Goal: Check status

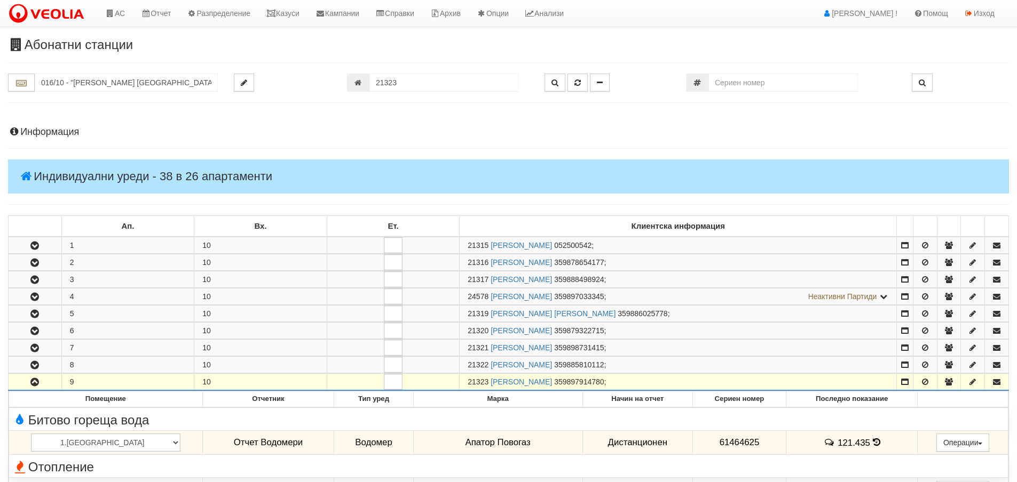
scroll to position [347, 0]
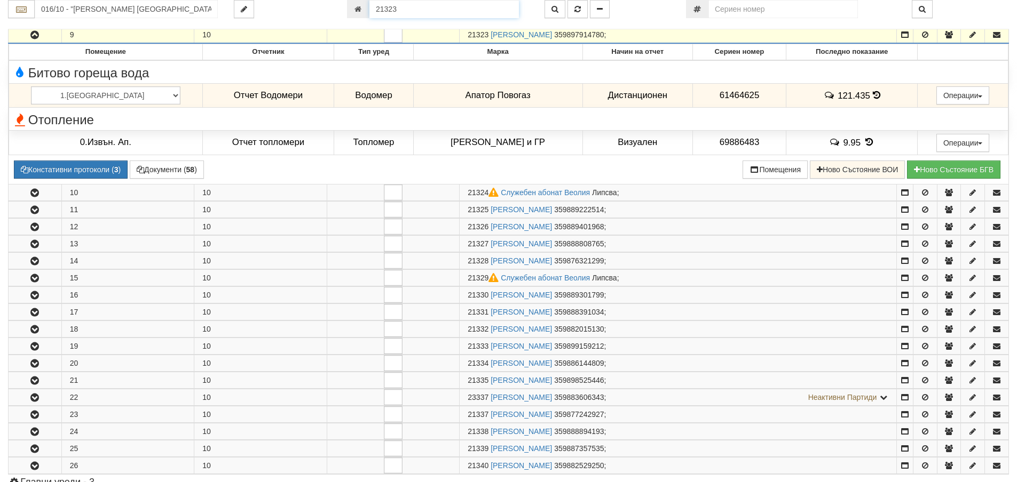
click at [496, 4] on input "21323" at bounding box center [443, 9] width 149 height 18
type input "4316"
type input "119/1 - "[PERSON_NAME] [GEOGRAPHIC_DATA] " ЕАД"
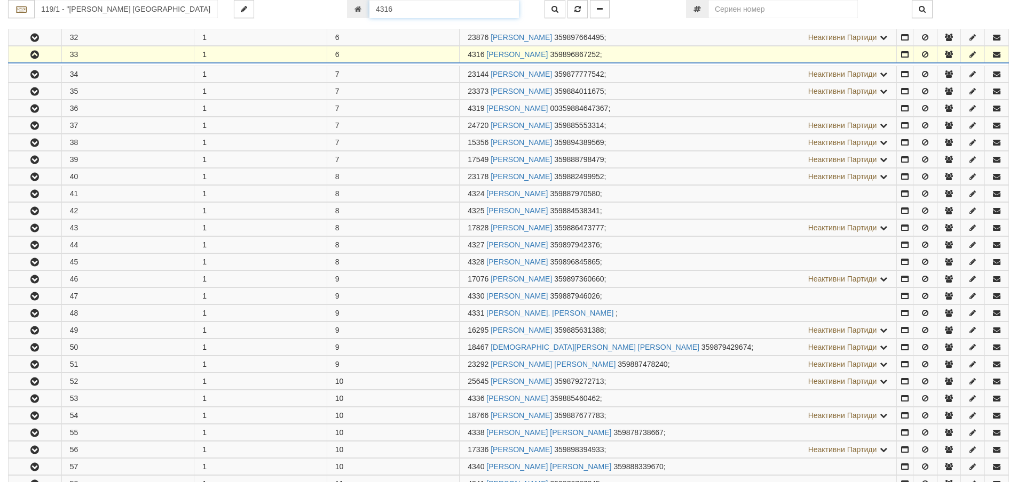
scroll to position [757, 0]
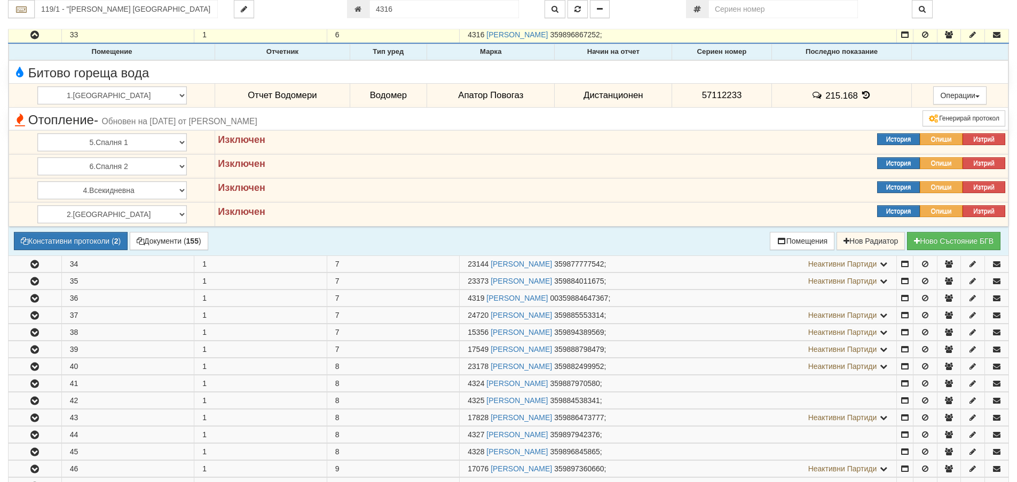
click at [860, 95] on icon at bounding box center [866, 95] width 12 height 9
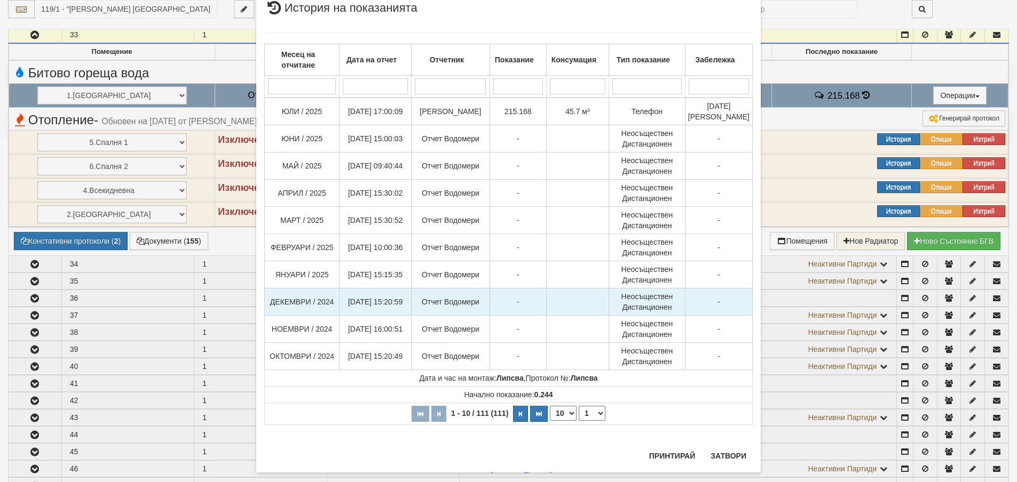
scroll to position [50, 0]
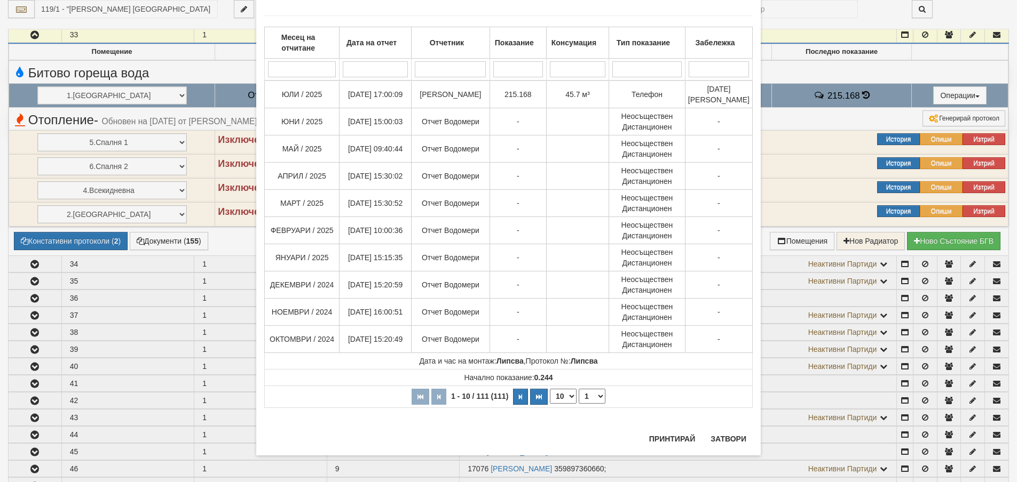
click at [559, 404] on select "10 20 30 40" at bounding box center [563, 396] width 27 height 15
select select "20"
click at [550, 404] on select "10 20 30 40" at bounding box center [563, 396] width 27 height 15
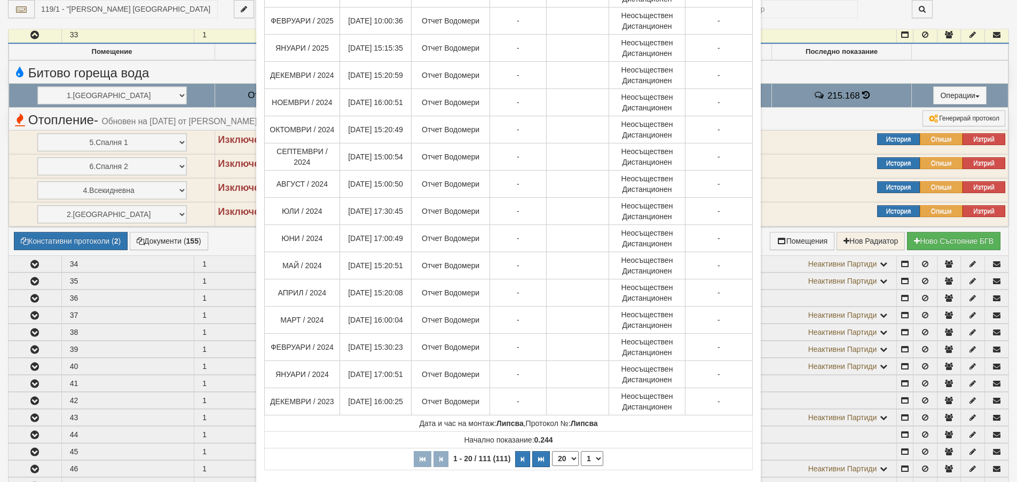
scroll to position [323, 0]
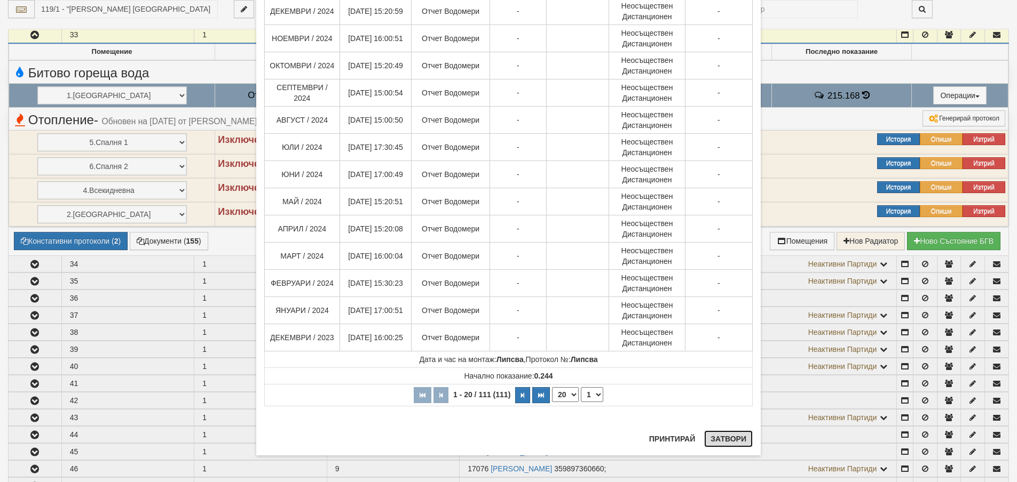
click at [735, 442] on button "Затвори" at bounding box center [728, 439] width 49 height 17
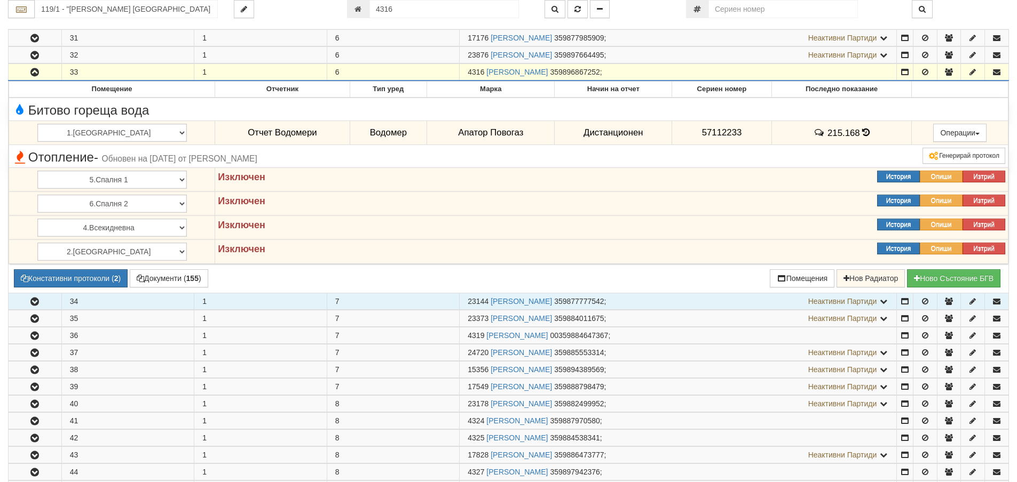
scroll to position [650, 0]
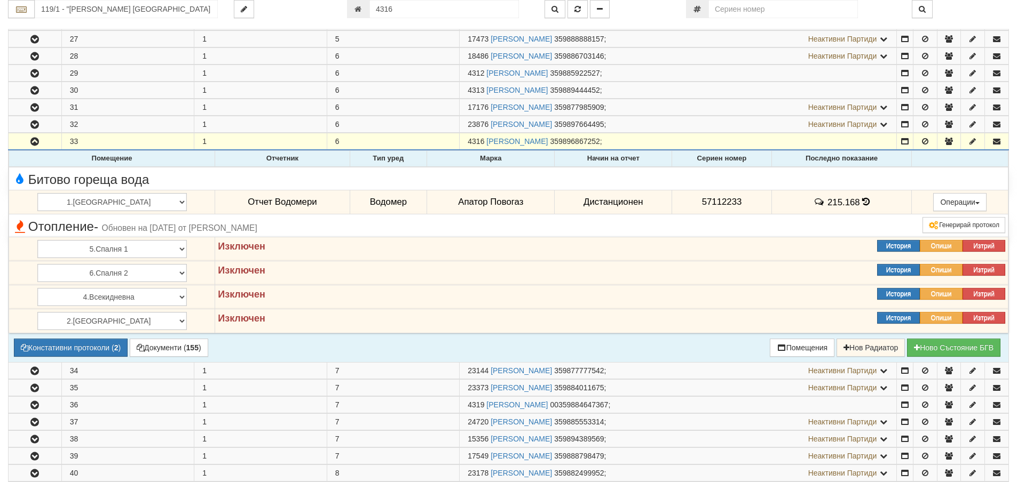
click at [862, 201] on icon at bounding box center [865, 201] width 7 height 9
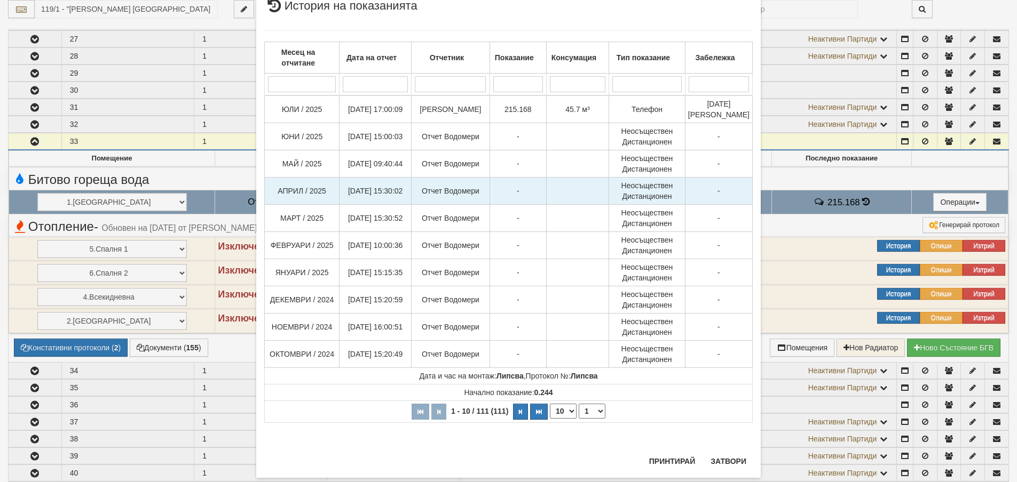
scroll to position [53, 0]
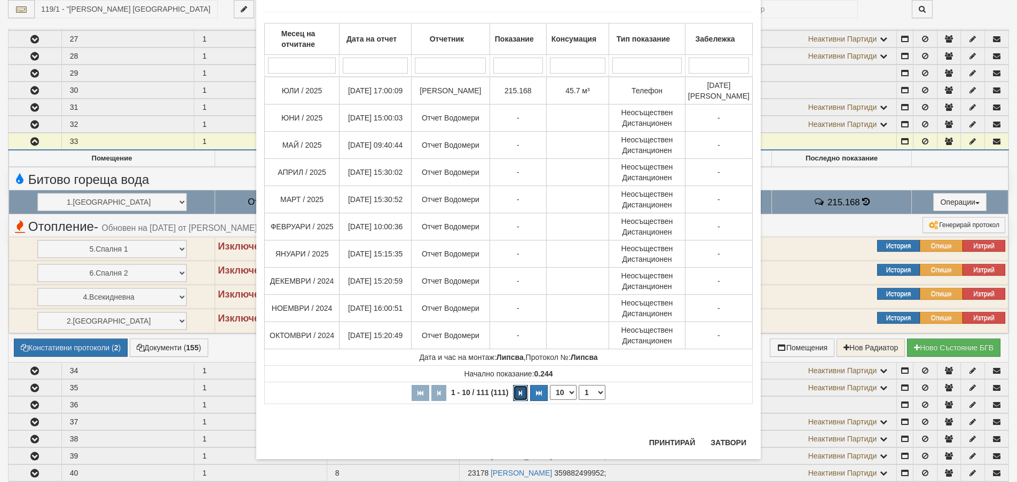
click at [515, 401] on button "button" at bounding box center [520, 393] width 15 height 16
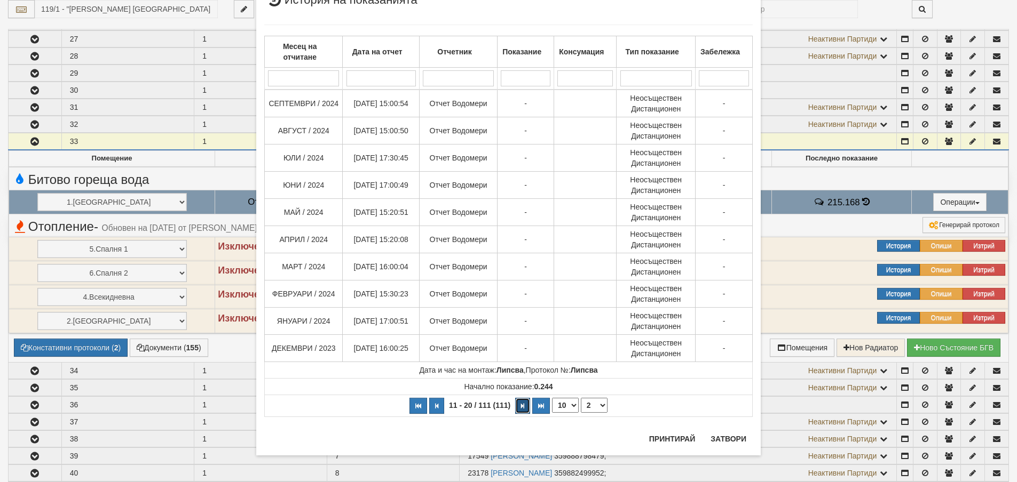
scroll to position [41, 0]
click at [517, 410] on button "button" at bounding box center [522, 406] width 15 height 16
select select "3"
click at [714, 440] on button "Затвори" at bounding box center [728, 439] width 49 height 17
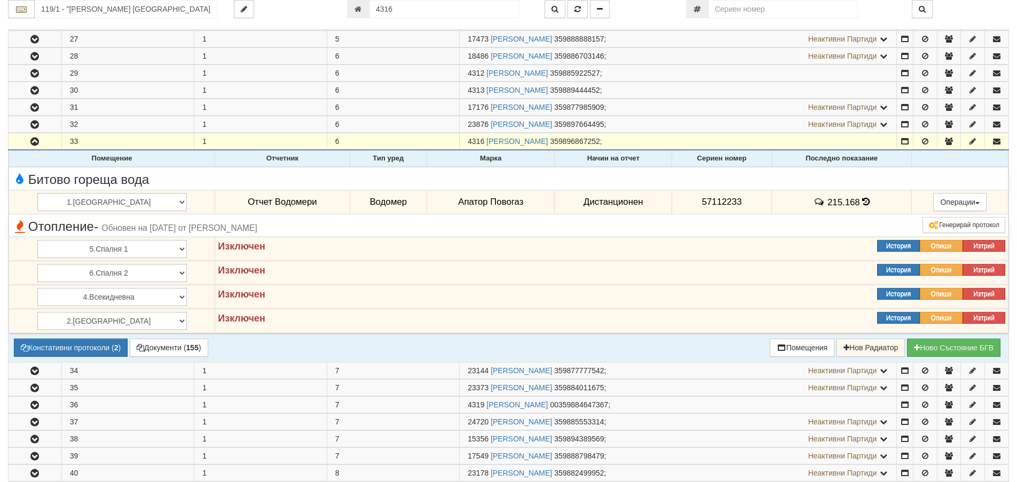
click at [862, 201] on icon at bounding box center [865, 201] width 7 height 9
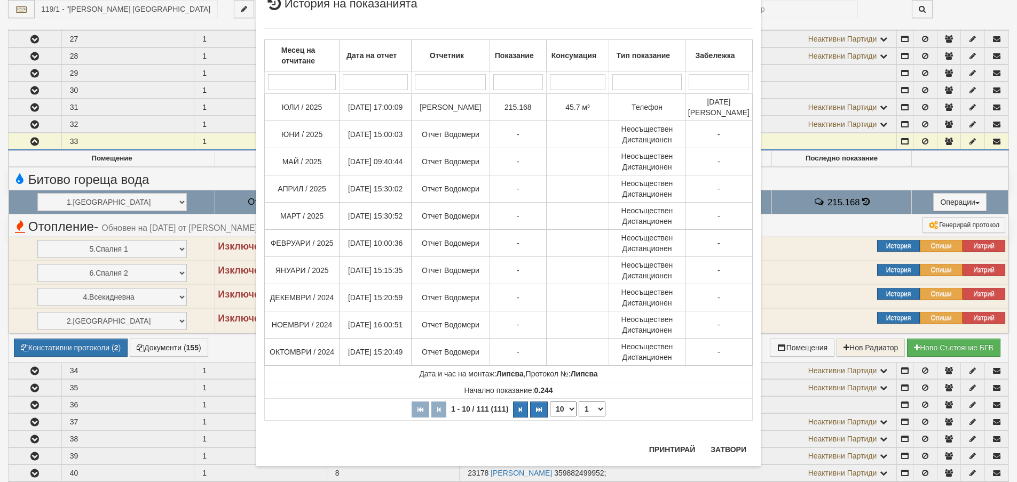
scroll to position [47, 0]
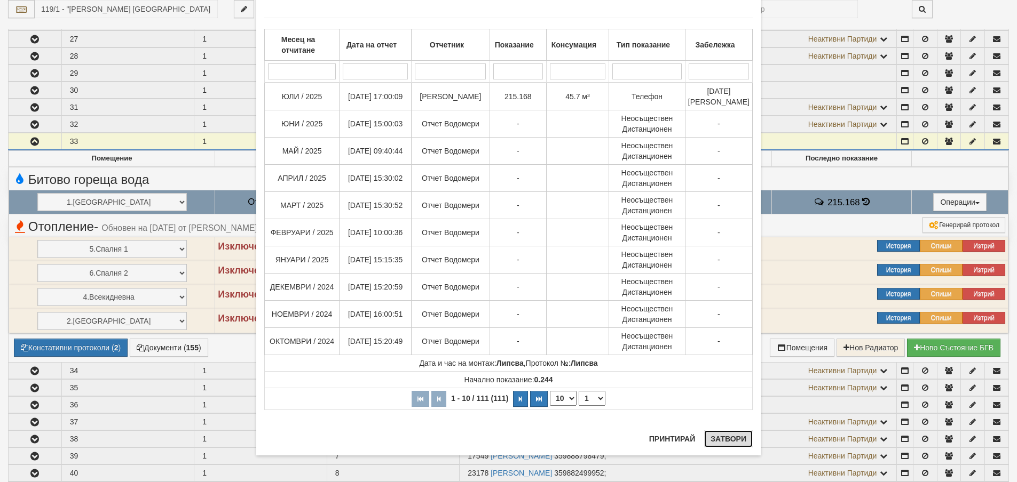
click at [732, 441] on button "Затвори" at bounding box center [728, 439] width 49 height 17
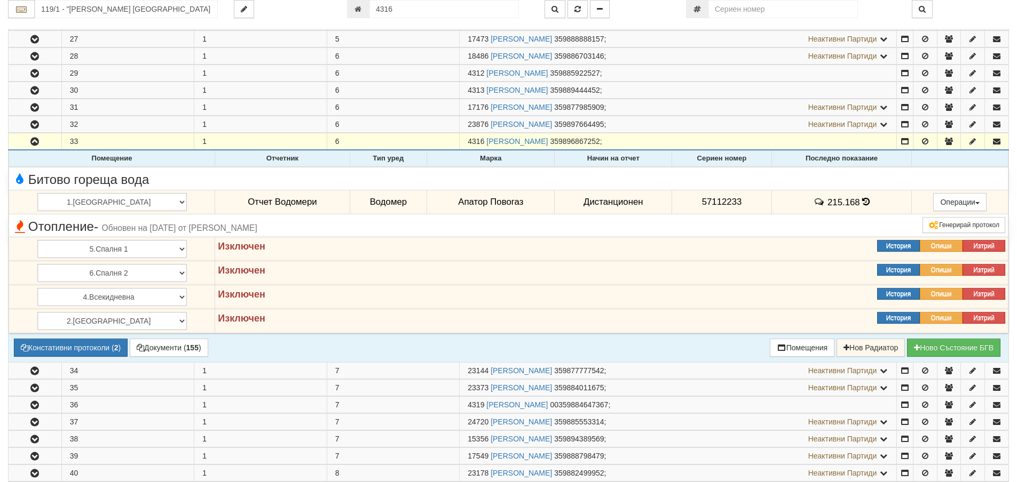
click at [862, 203] on icon at bounding box center [865, 201] width 7 height 9
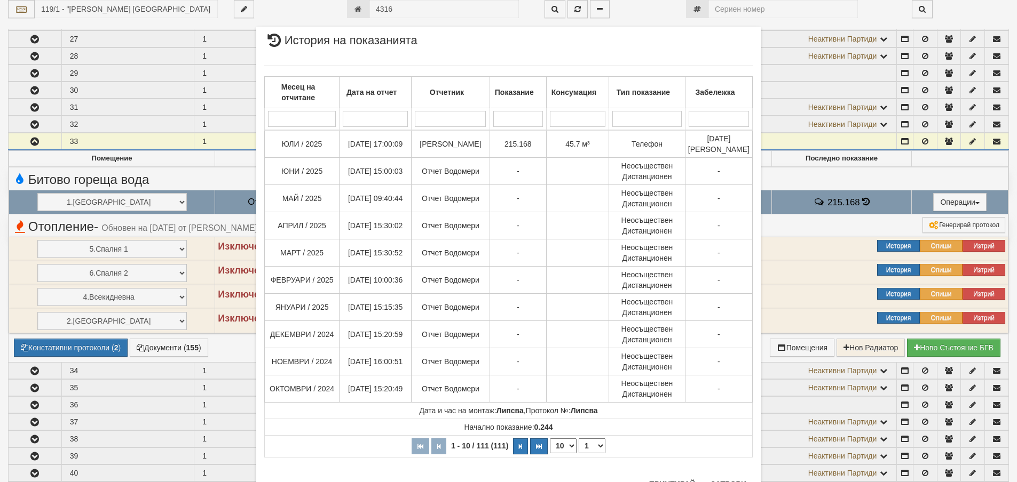
scroll to position [45, 0]
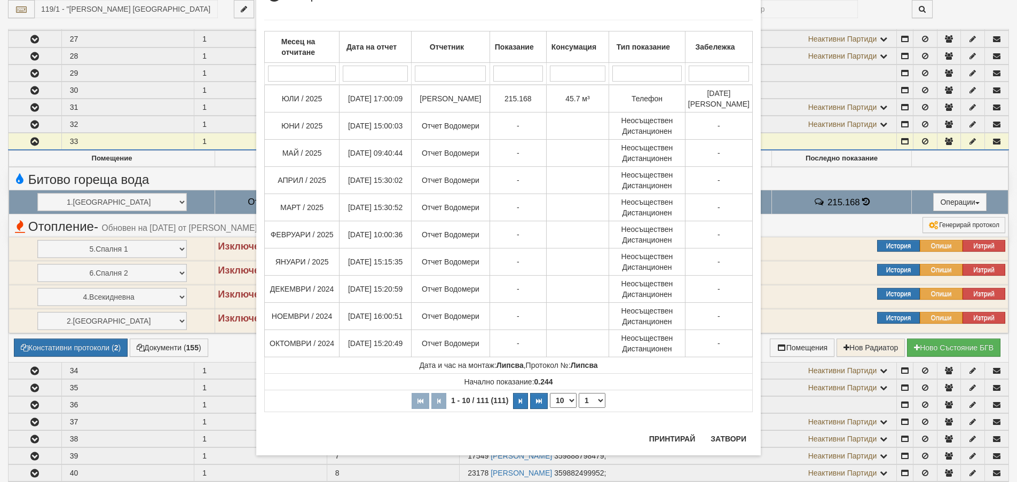
click at [562, 408] on select "10 20 30 40" at bounding box center [563, 400] width 27 height 15
select select "40"
click at [550, 408] on select "10 20 30 40" at bounding box center [563, 400] width 27 height 15
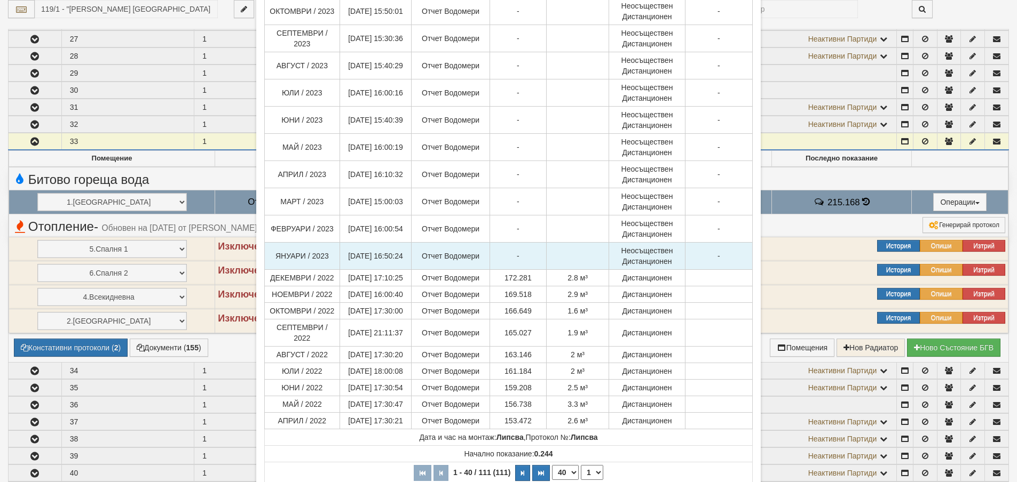
scroll to position [772, 0]
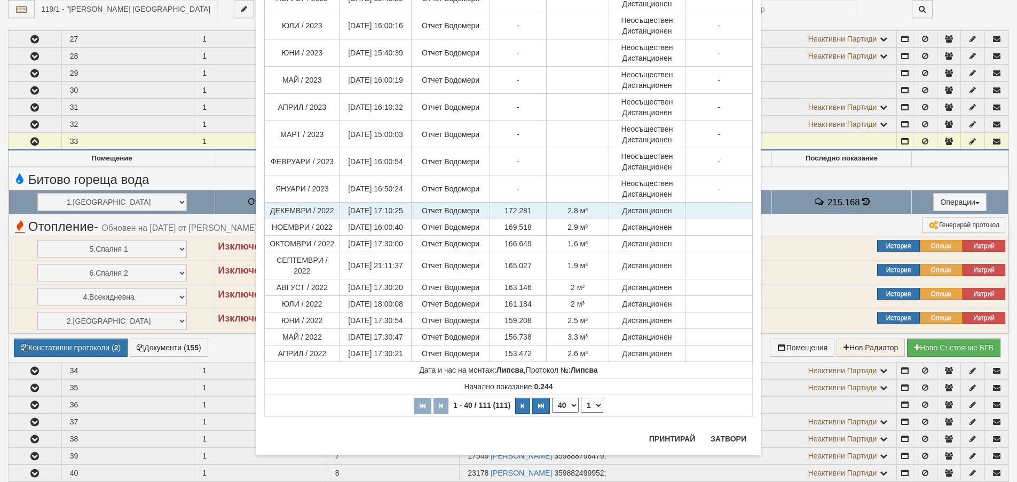
click at [480, 219] on td "Отчет Водомери" at bounding box center [450, 211] width 78 height 17
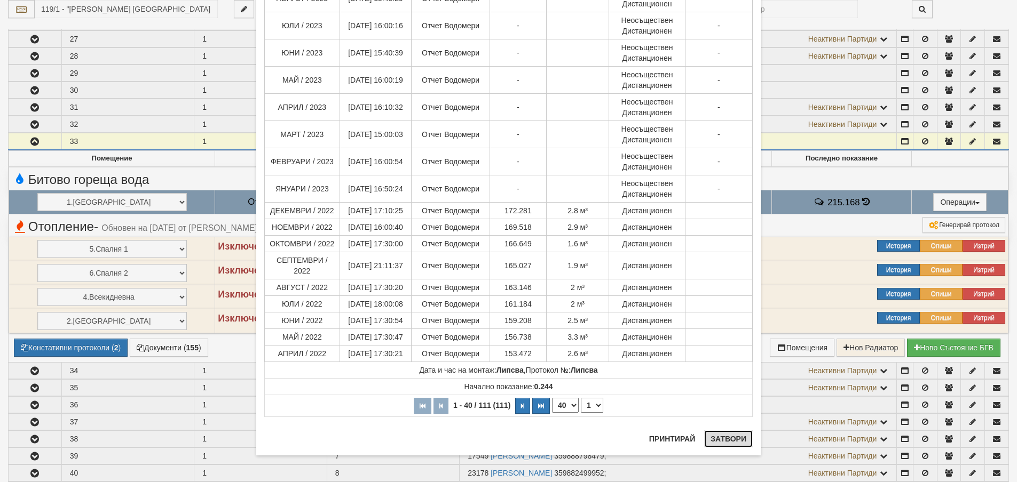
click at [720, 438] on button "Затвори" at bounding box center [728, 439] width 49 height 17
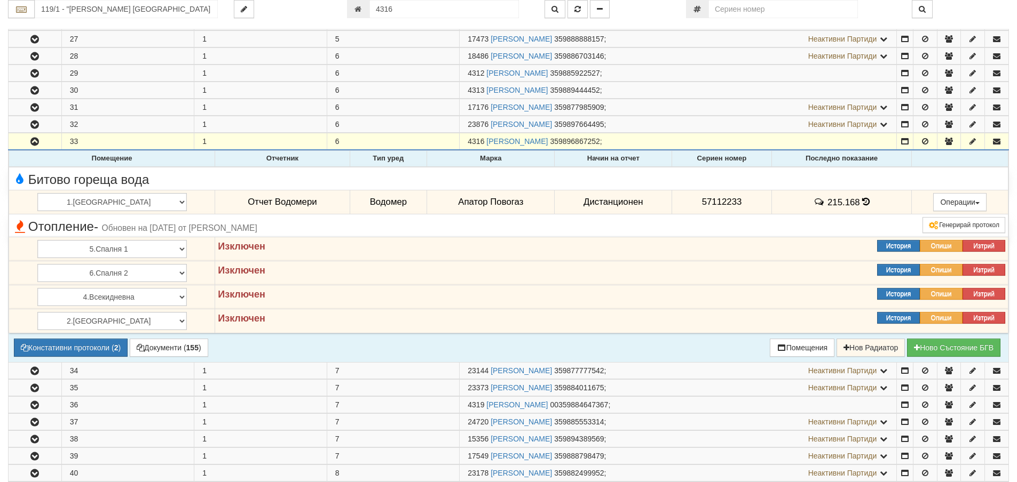
click at [583, 249] on div "Изключен" at bounding box center [511, 247] width 602 height 14
